Goal: Book appointment/travel/reservation

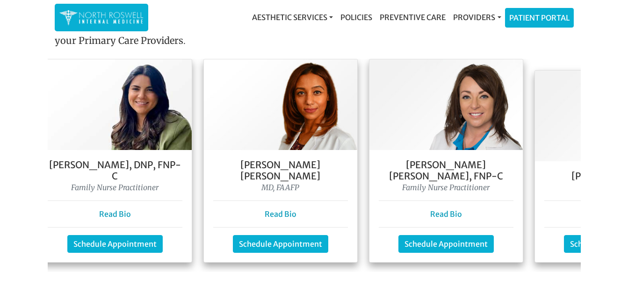
scroll to position [0, 183]
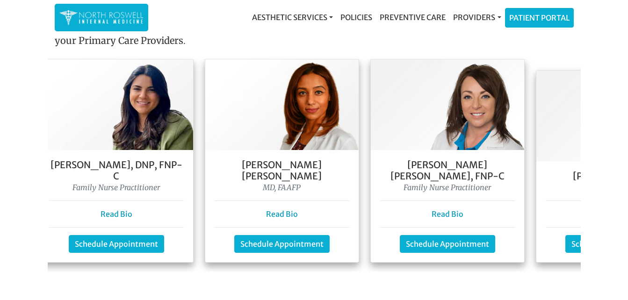
click at [447, 273] on main "Welcome To Our Practice Our team of family and internal medicine practitioners …" at bounding box center [314, 60] width 628 height 1730
click at [459, 234] on link "Schedule Appointment" at bounding box center [447, 243] width 95 height 18
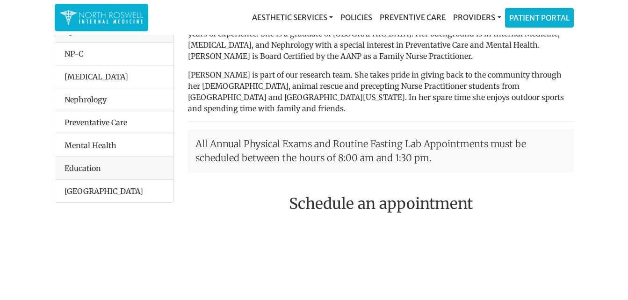
scroll to position [140, 0]
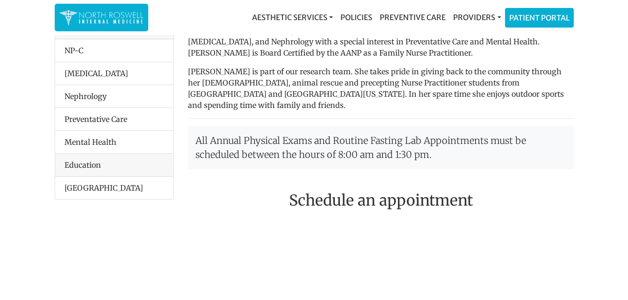
click at [414, 192] on h2 "Schedule an appointment" at bounding box center [381, 201] width 386 height 18
drag, startPoint x: 414, startPoint y: 172, endPoint x: 490, endPoint y: 203, distance: 82.9
click at [489, 217] on div at bounding box center [481, 264] width 200 height 94
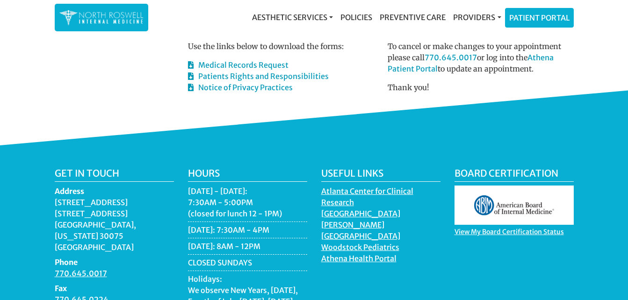
scroll to position [608, 0]
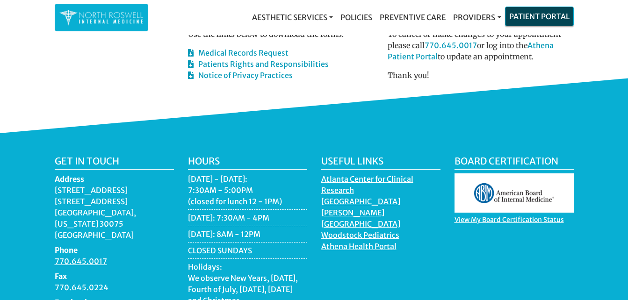
click at [556, 17] on link "Patient Portal" at bounding box center [540, 16] width 68 height 19
